Goal: Information Seeking & Learning: Learn about a topic

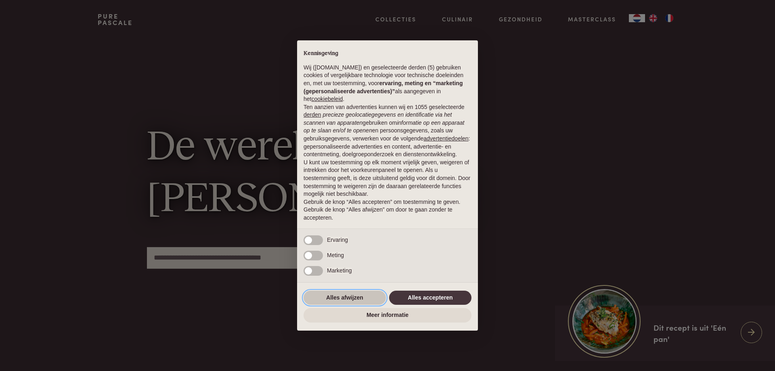
click at [356, 296] on button "Alles afwijzen" at bounding box center [344, 298] width 82 height 15
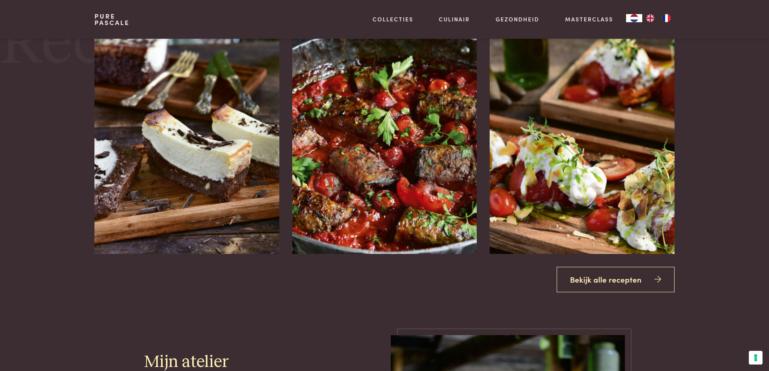
scroll to position [1049, 0]
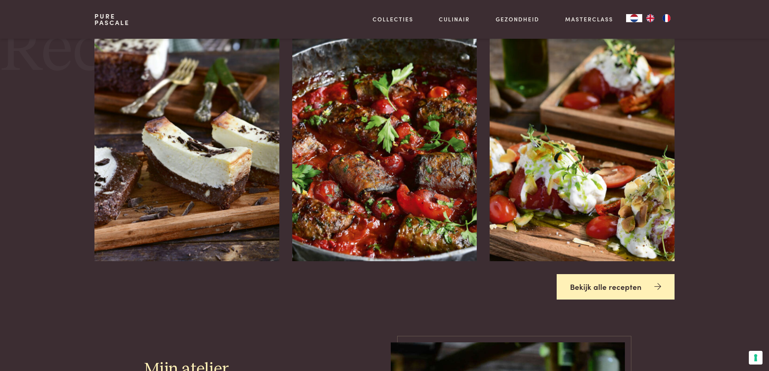
click at [604, 286] on link "Bekijk alle recepten" at bounding box center [615, 286] width 118 height 25
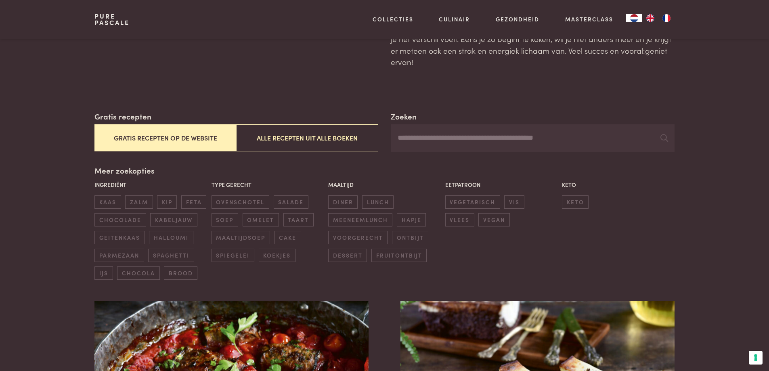
scroll to position [121, 0]
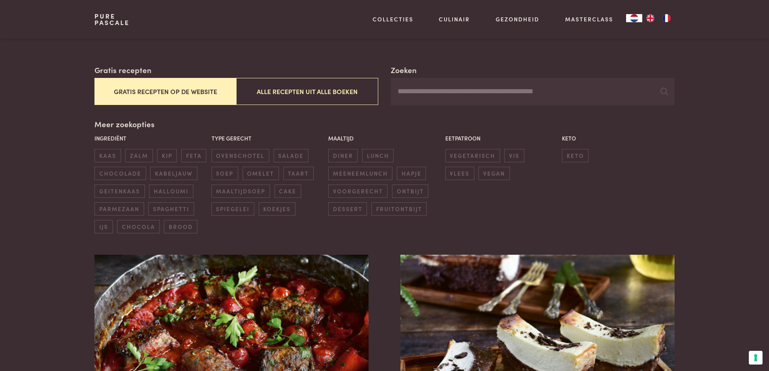
click at [192, 90] on button "Gratis recepten op de website" at bounding box center [165, 91] width 142 height 27
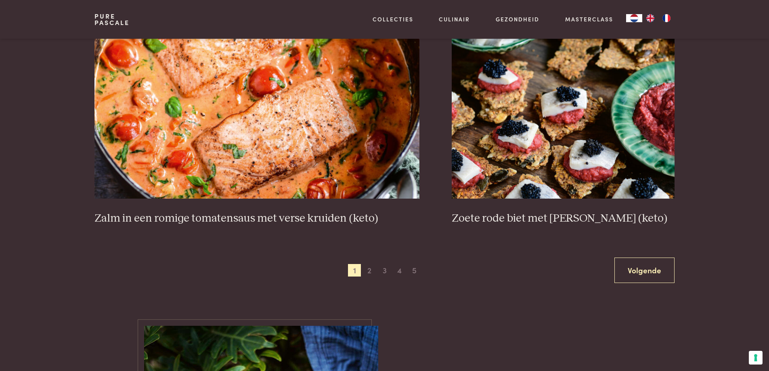
scroll to position [1476, 0]
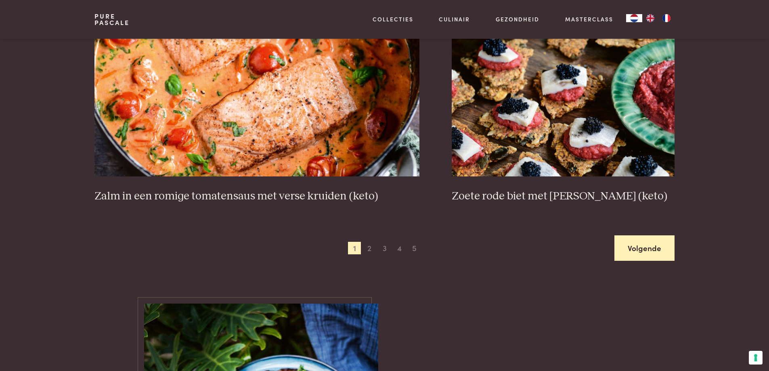
click at [646, 247] on link "Volgende" at bounding box center [644, 247] width 60 height 25
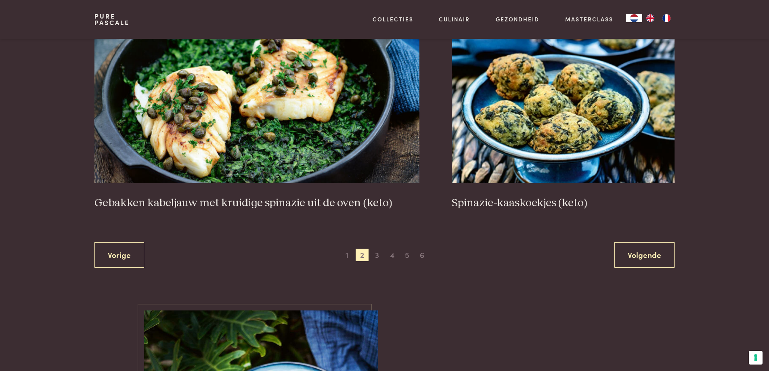
scroll to position [1517, 0]
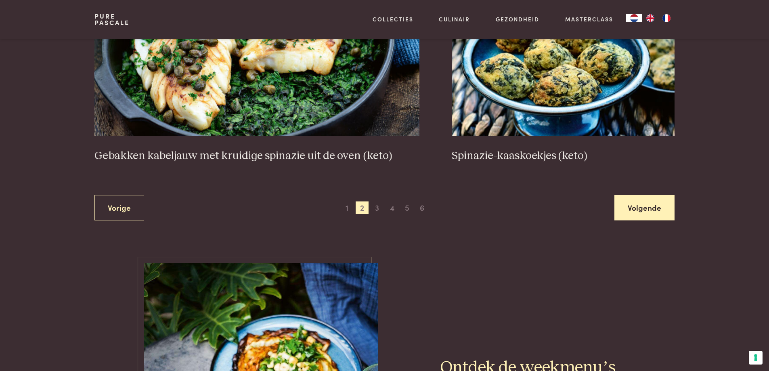
click at [648, 205] on link "Volgende" at bounding box center [644, 207] width 60 height 25
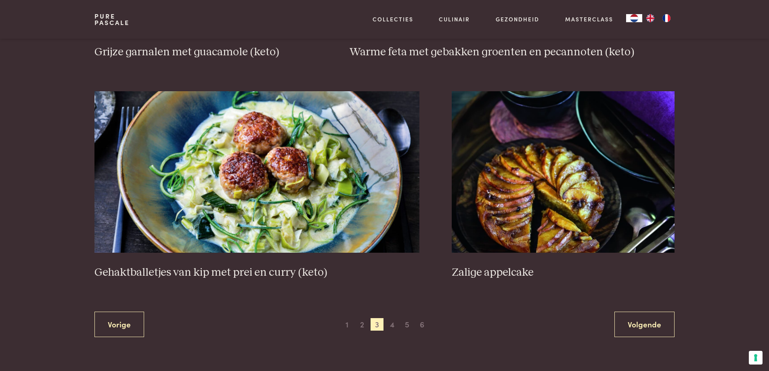
scroll to position [1517, 0]
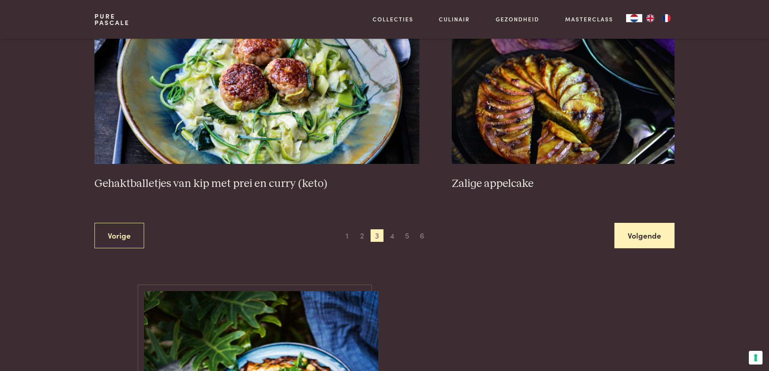
click at [645, 234] on link "Volgende" at bounding box center [644, 235] width 60 height 25
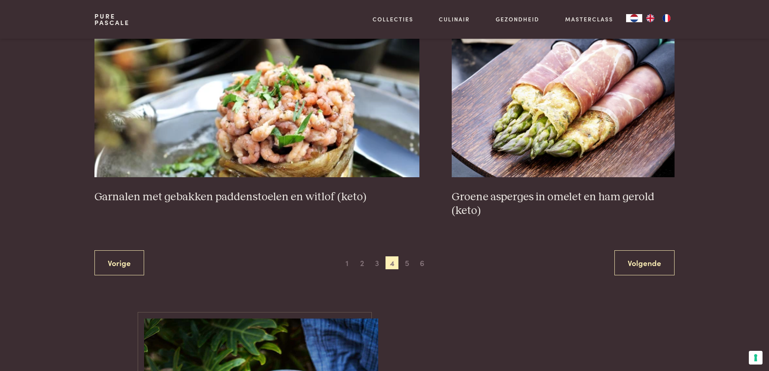
scroll to position [1476, 0]
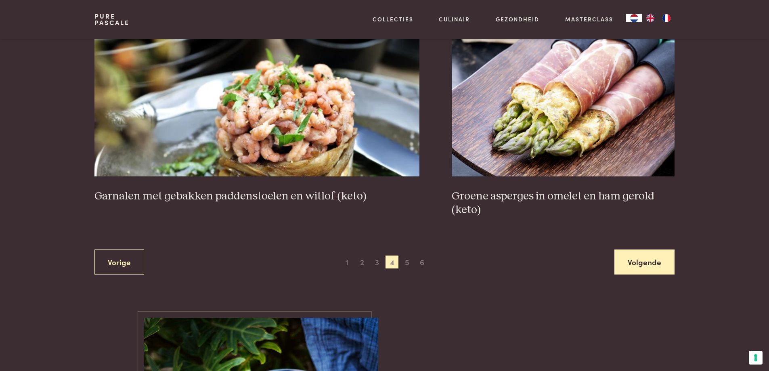
click at [638, 258] on link "Volgende" at bounding box center [644, 261] width 60 height 25
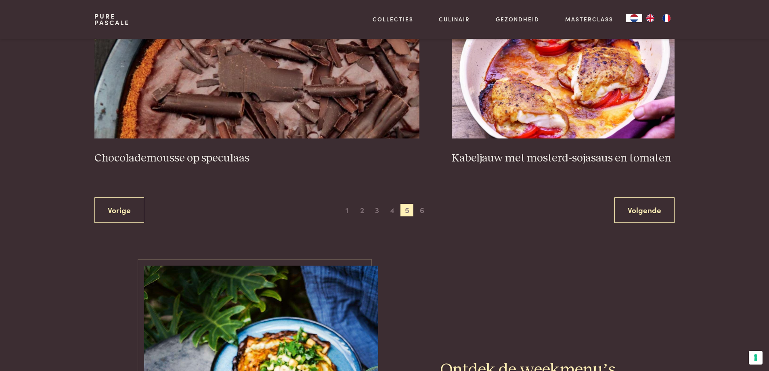
scroll to position [1517, 0]
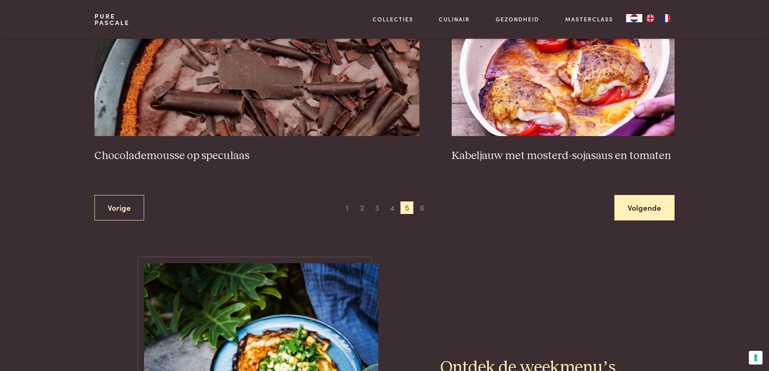
click at [646, 205] on link "Volgende" at bounding box center [644, 207] width 60 height 25
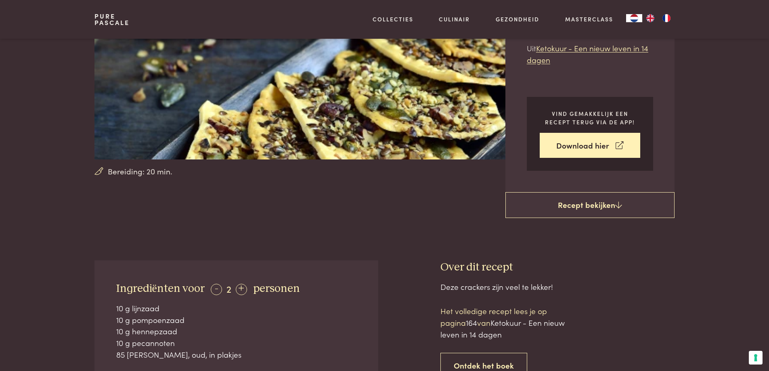
scroll to position [121, 0]
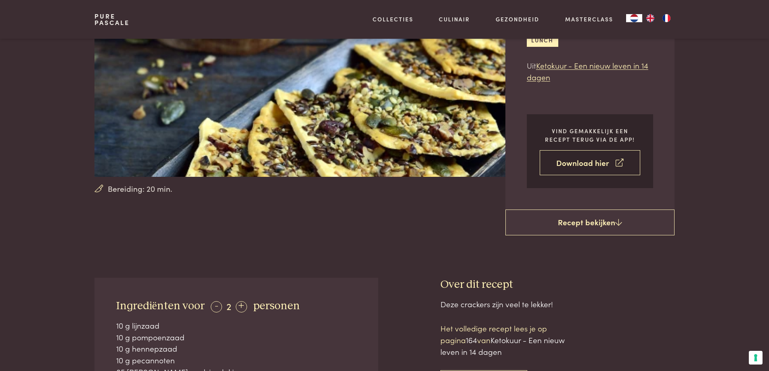
click at [573, 161] on link "Download hier" at bounding box center [590, 162] width 100 height 25
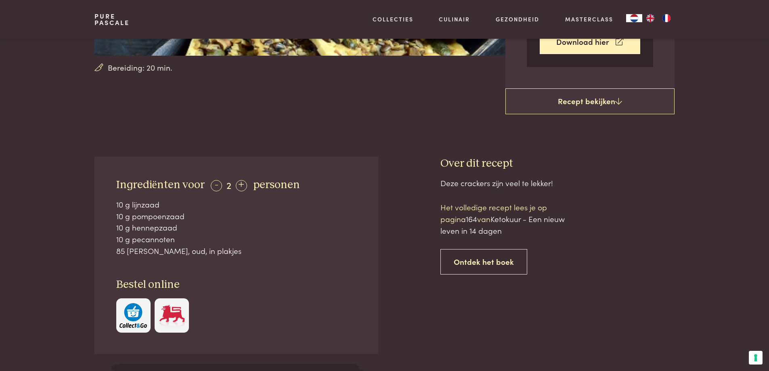
scroll to position [202, 0]
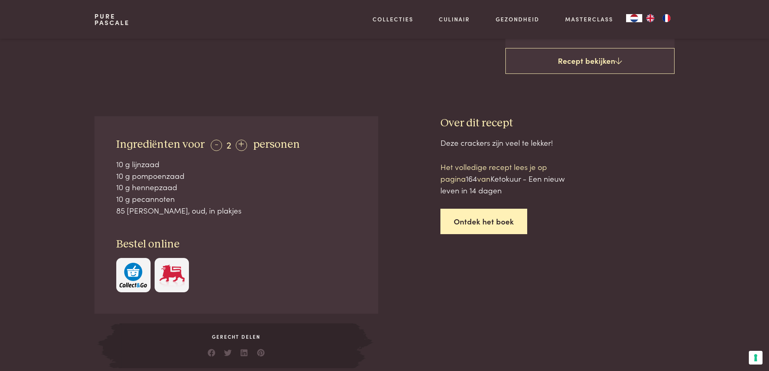
click at [483, 220] on link "Ontdek het boek" at bounding box center [483, 221] width 87 height 25
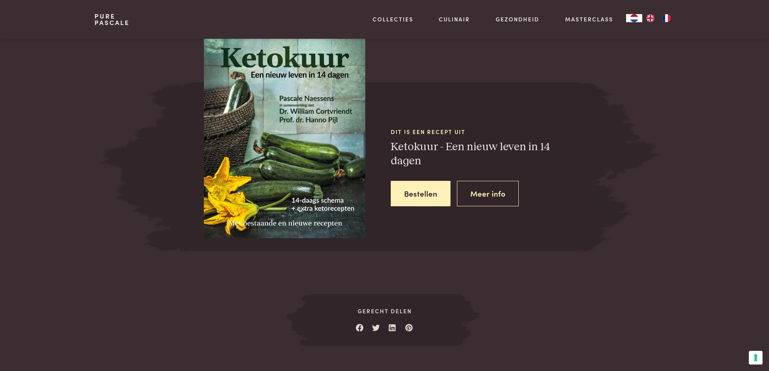
scroll to position [736, 0]
